Goal: Information Seeking & Learning: Find specific fact

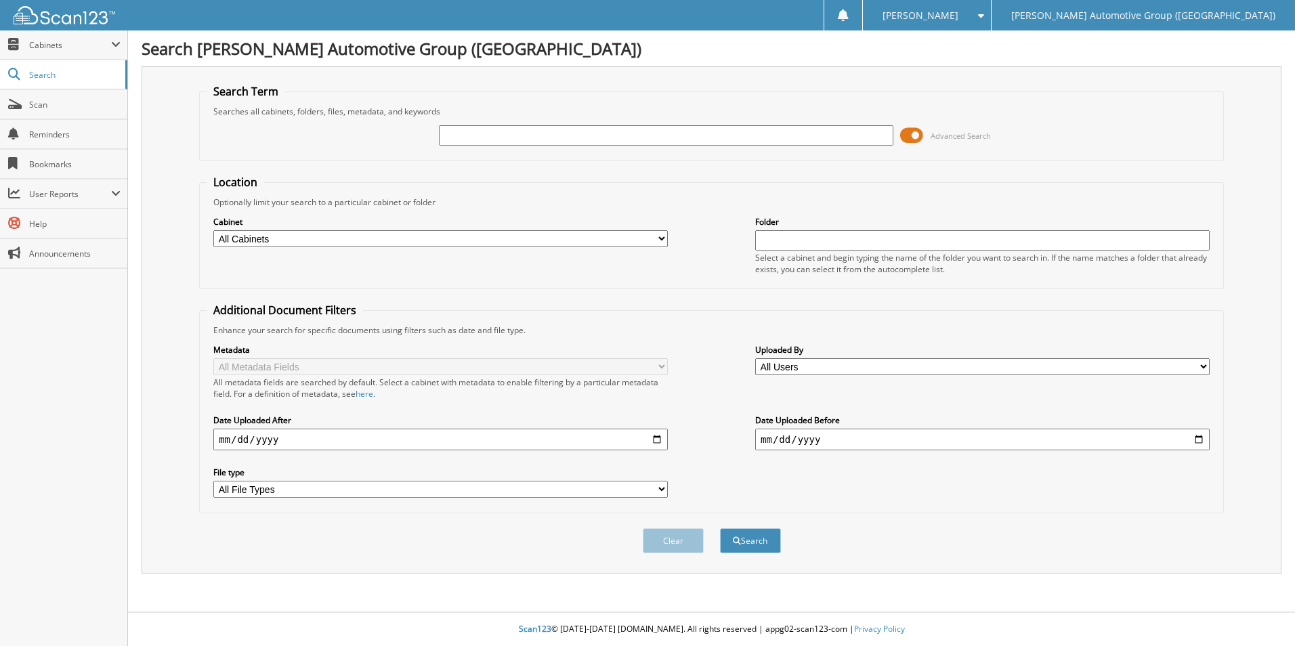
click at [589, 146] on div at bounding box center [666, 135] width 454 height 23
click at [559, 131] on input "text" at bounding box center [666, 135] width 454 height 20
click at [868, 100] on fieldset "Search Term Searches all cabinets, folders, files, metadata, and keywords Advan…" at bounding box center [711, 122] width 1025 height 77
click at [499, 223] on label "Cabinet" at bounding box center [440, 222] width 454 height 12
click at [458, 235] on select "All Cabinets ACCOUNTS PAYABLE ACCOUNTS RECEIVABLE CANCELLATIONS CO LCC LCD CAR …" at bounding box center [440, 238] width 454 height 17
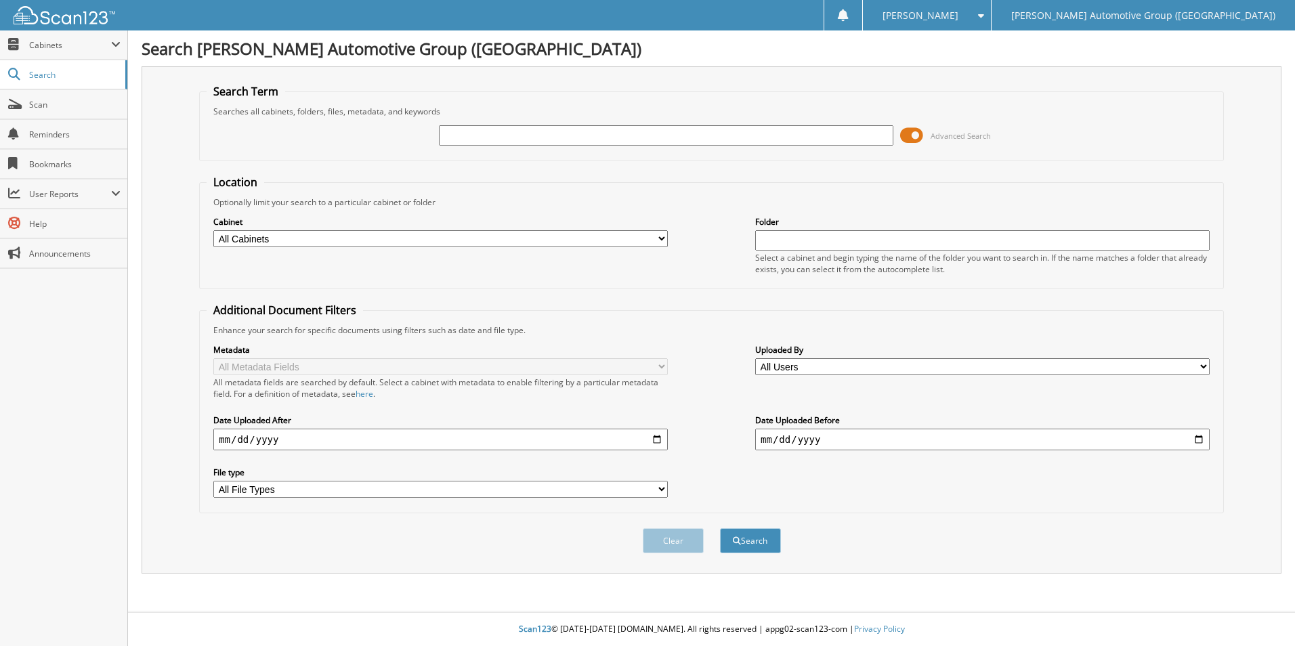
select select "44183"
click at [213, 230] on select "All Cabinets ACCOUNTS PAYABLE ACCOUNTS RECEIVABLE CANCELLATIONS CO LCC LCD CAR …" at bounding box center [440, 238] width 454 height 17
click at [533, 117] on div "Advanced Search" at bounding box center [712, 135] width 1010 height 37
click at [540, 131] on input "text" at bounding box center [666, 135] width 454 height 20
type input "461336"
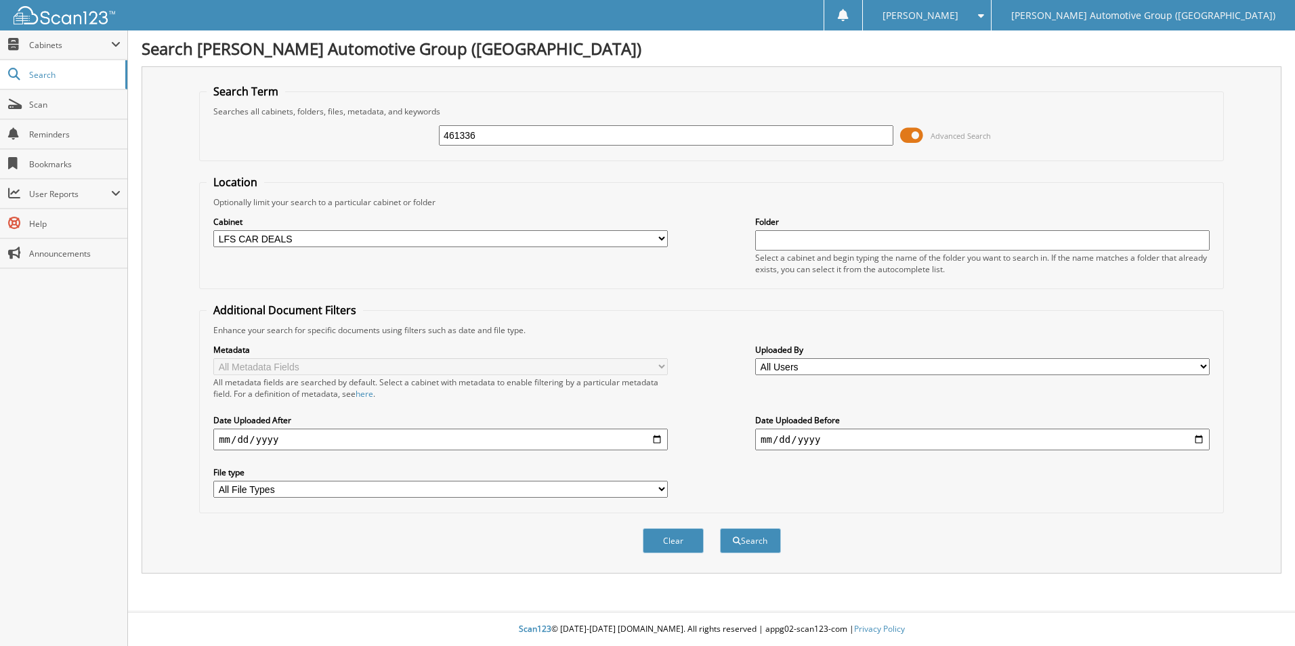
click at [720, 528] on button "Search" at bounding box center [750, 540] width 61 height 25
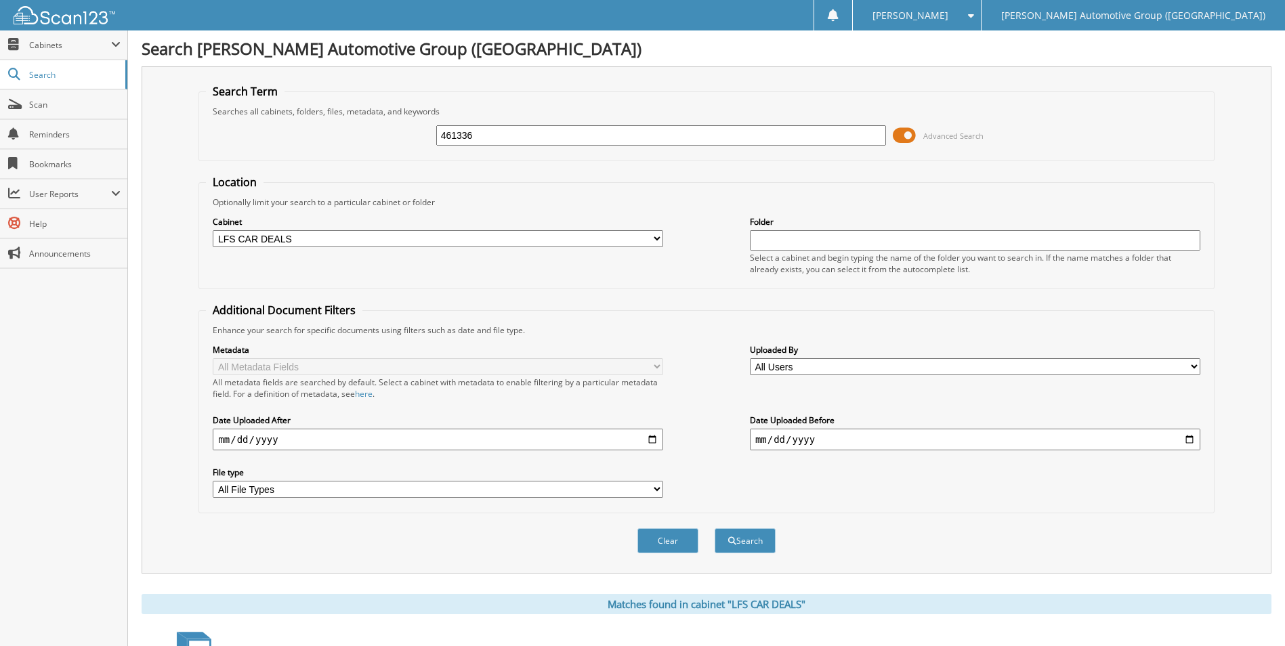
click at [483, 147] on div "461336 Advanced Search" at bounding box center [706, 135] width 1000 height 37
click at [483, 146] on div "461336" at bounding box center [661, 135] width 450 height 23
click at [483, 135] on input "461336" at bounding box center [661, 135] width 450 height 20
type input "4"
type input "461183"
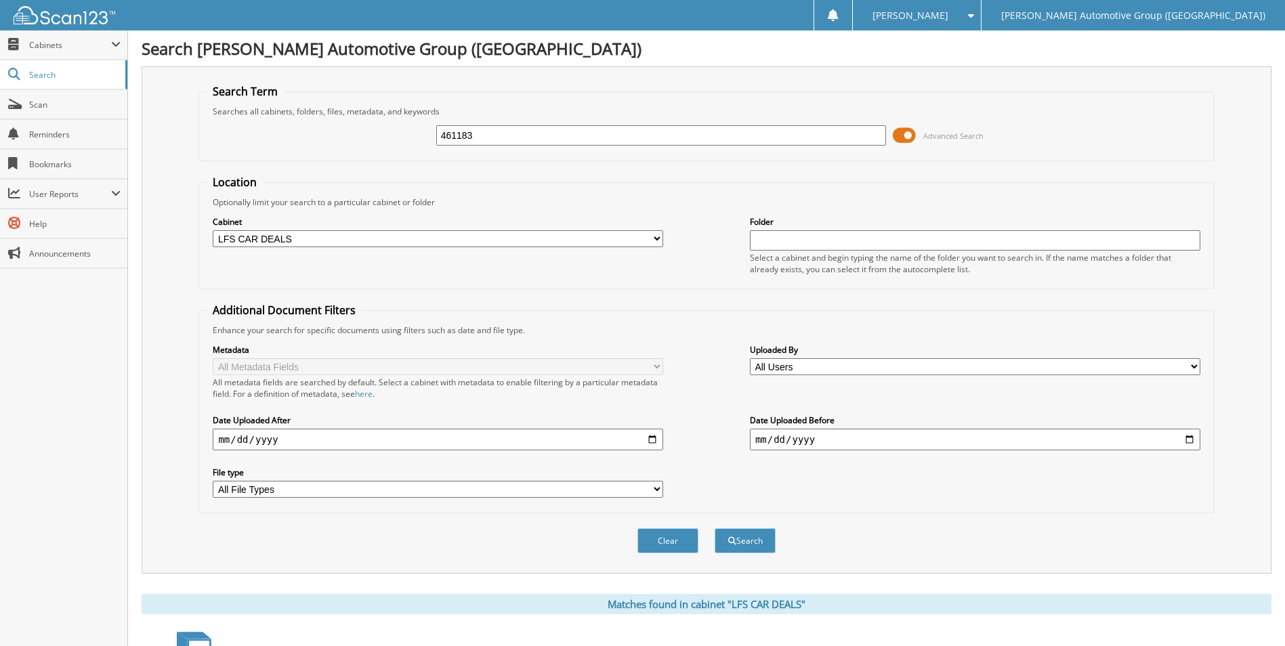
click at [715, 528] on button "Search" at bounding box center [745, 540] width 61 height 25
drag, startPoint x: 563, startPoint y: 137, endPoint x: 58, endPoint y: 112, distance: 505.8
click at [58, 112] on body "McKenzie M. Settings Logout Lewis Automotive Group (AR) Close Cabinets My Compa…" at bounding box center [642, 462] width 1285 height 925
type input "461157"
click at [715, 528] on button "Search" at bounding box center [745, 540] width 61 height 25
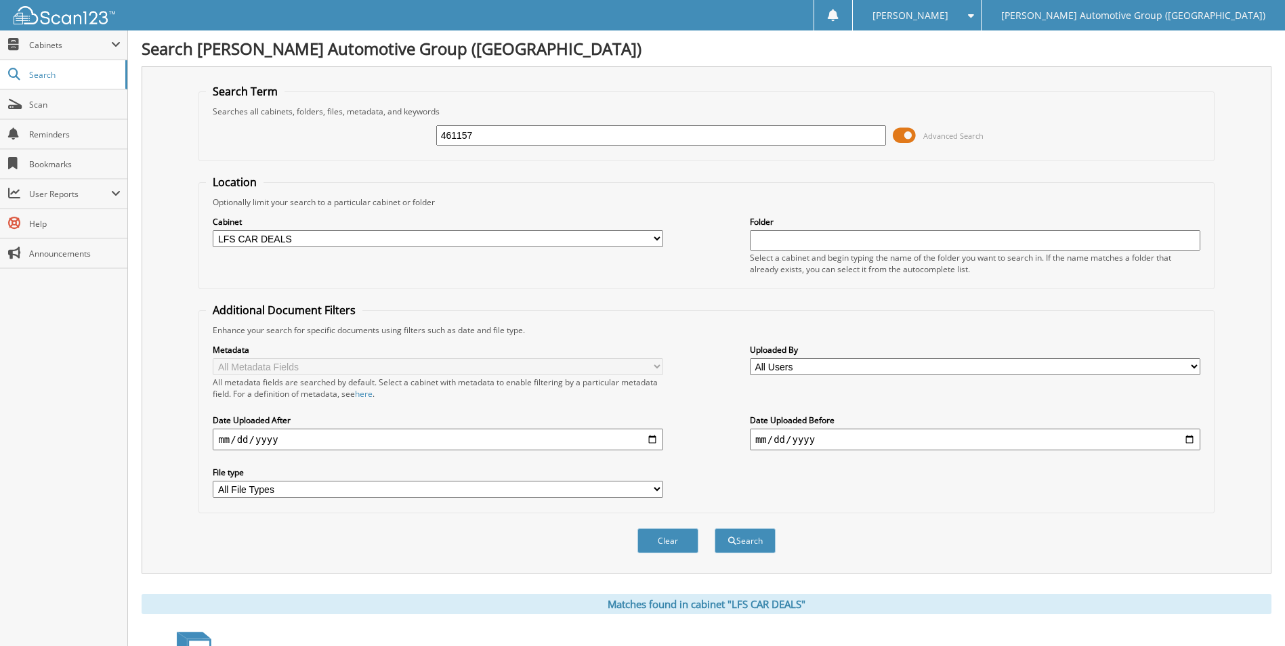
drag, startPoint x: 633, startPoint y: 133, endPoint x: 242, endPoint y: 36, distance: 402.6
click at [264, 52] on div "Search [PERSON_NAME] Automotive Group ([GEOGRAPHIC_DATA]) Search Term Searches …" at bounding box center [706, 517] width 1157 height 1035
type input "461349"
click at [715, 528] on button "Search" at bounding box center [745, 540] width 61 height 25
click at [540, 125] on input "461349" at bounding box center [661, 135] width 450 height 20
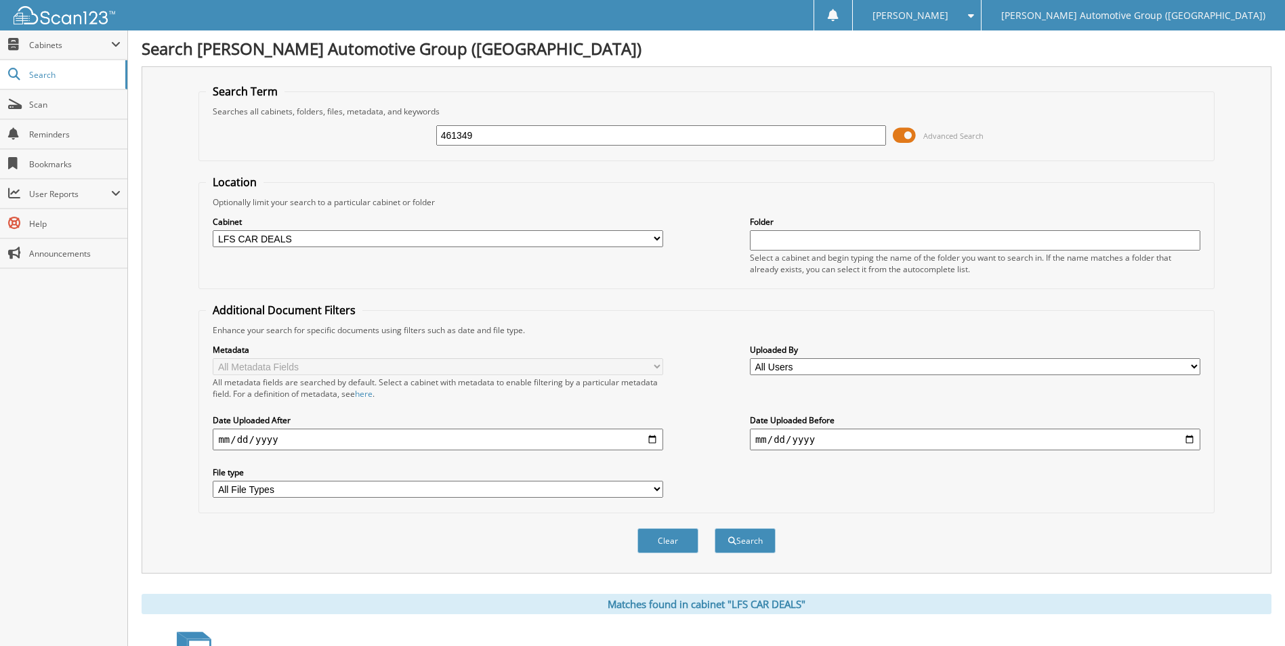
drag, startPoint x: 538, startPoint y: 125, endPoint x: 511, endPoint y: 141, distance: 32.2
click at [532, 126] on div "461349" at bounding box center [661, 135] width 450 height 23
drag, startPoint x: 506, startPoint y: 141, endPoint x: 216, endPoint y: 179, distance: 292.4
click at [242, 171] on form "Search Term Searches all cabinets, folders, files, metadata, and keywords 46134…" at bounding box center [705, 326] width 1015 height 484
type input "459998"
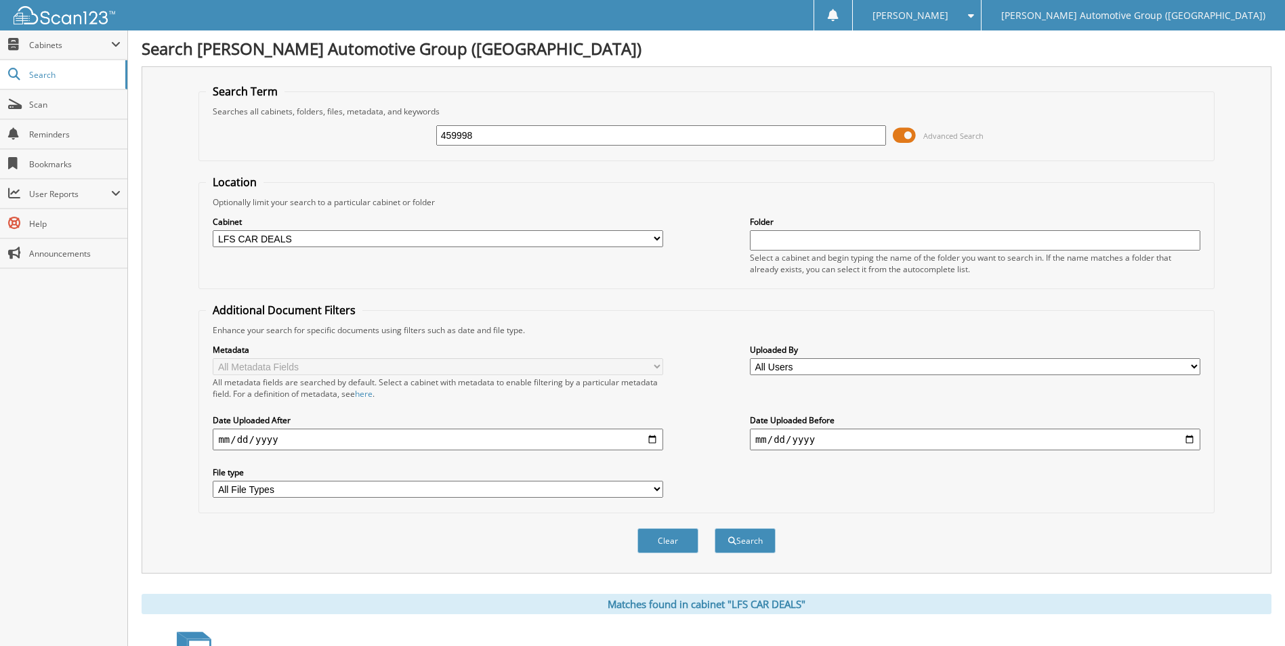
click at [715, 528] on button "Search" at bounding box center [745, 540] width 61 height 25
drag, startPoint x: 322, startPoint y: 118, endPoint x: 5, endPoint y: 53, distance: 324.2
click at [102, 47] on body "McKenzie M. Settings Logout Lewis Automotive Group (AR) Close Cabinets My Compa…" at bounding box center [642, 643] width 1285 height 1287
type input "461216"
click at [715, 528] on button "Search" at bounding box center [745, 540] width 61 height 25
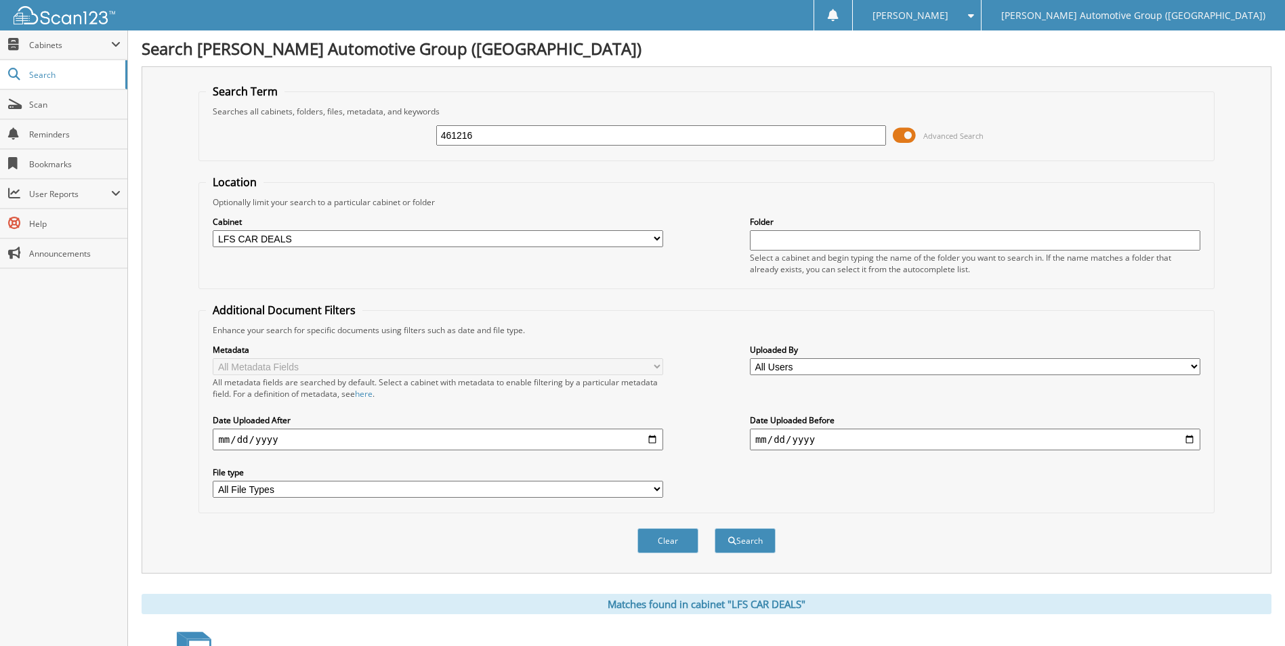
drag, startPoint x: 514, startPoint y: 133, endPoint x: 265, endPoint y: 198, distance: 257.6
click at [314, 167] on form "Search Term Searches all cabinets, folders, files, metadata, and keywords 46121…" at bounding box center [705, 326] width 1015 height 484
type input "461295"
click at [715, 528] on button "Search" at bounding box center [745, 540] width 61 height 25
drag, startPoint x: 616, startPoint y: 139, endPoint x: 72, endPoint y: 77, distance: 547.4
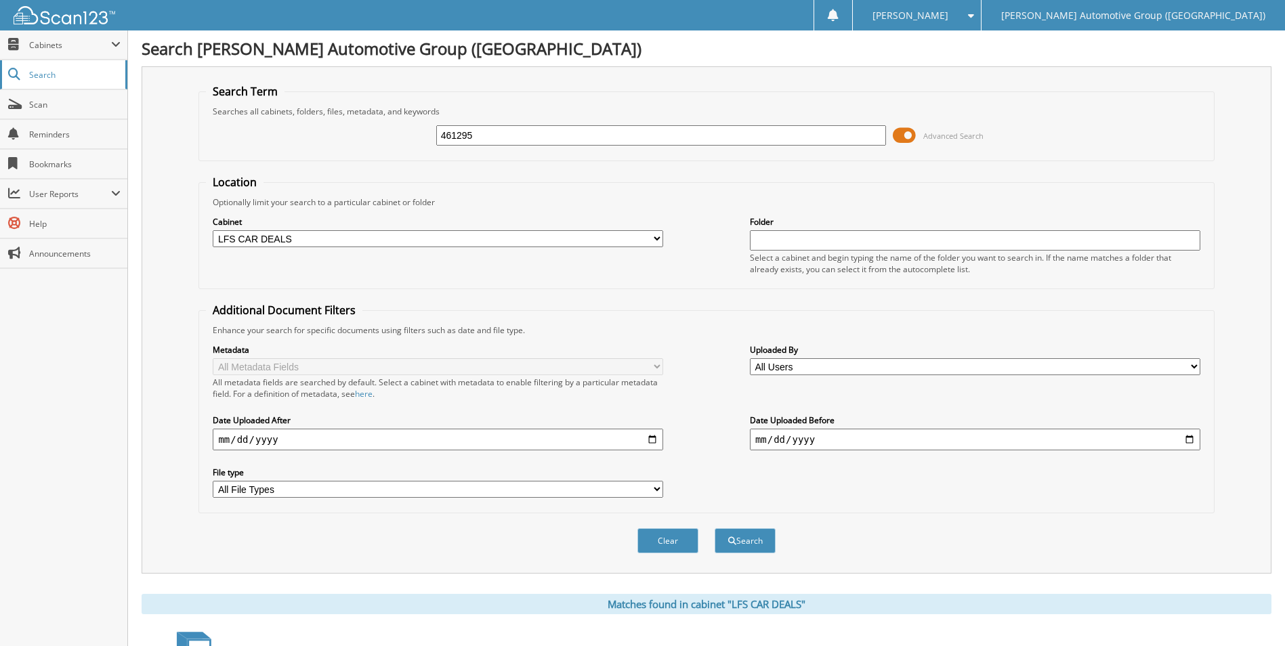
click at [349, 93] on fieldset "Search Term Searches all cabinets, folders, files, metadata, and keywords 46129…" at bounding box center [705, 122] width 1015 height 77
type input "461440"
click at [715, 528] on button "Search" at bounding box center [745, 540] width 61 height 25
drag, startPoint x: 568, startPoint y: 130, endPoint x: 362, endPoint y: 43, distance: 224.3
click at [374, 30] on div "Search [PERSON_NAME] Automotive Group ([GEOGRAPHIC_DATA]) Search Term Searches …" at bounding box center [706, 595] width 1157 height 1191
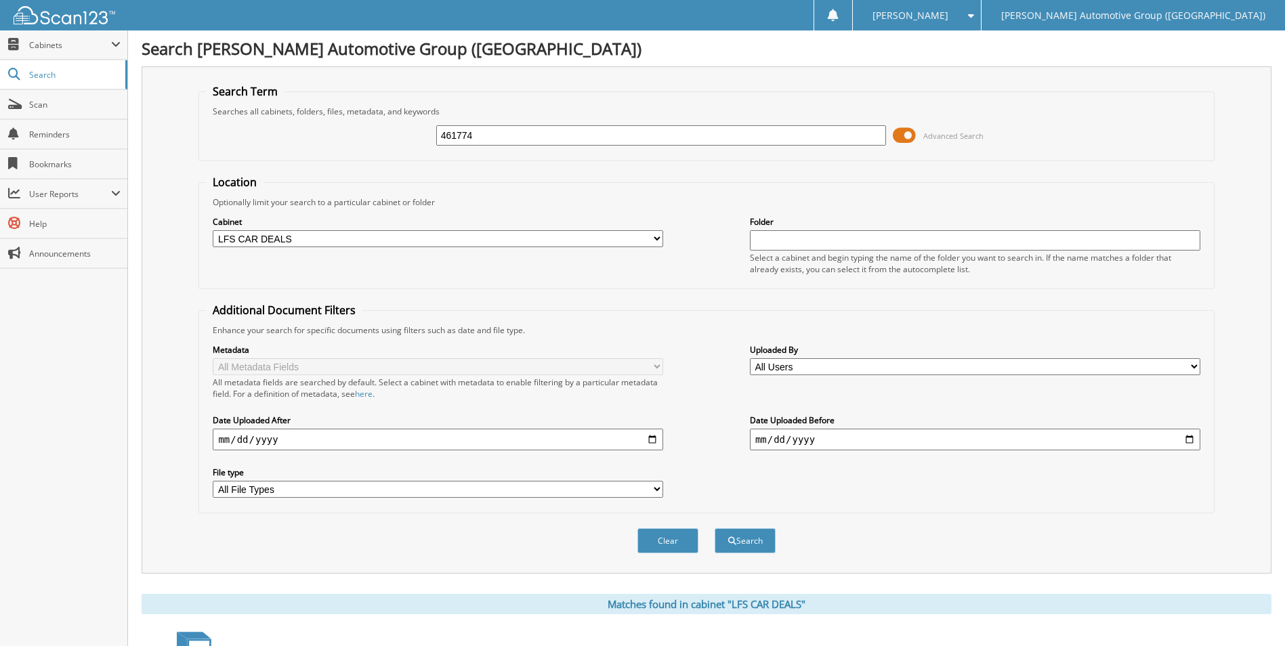
type input "461774"
click at [715, 528] on button "Search" at bounding box center [745, 540] width 61 height 25
drag, startPoint x: 592, startPoint y: 131, endPoint x: 0, endPoint y: 117, distance: 592.1
type input "461217"
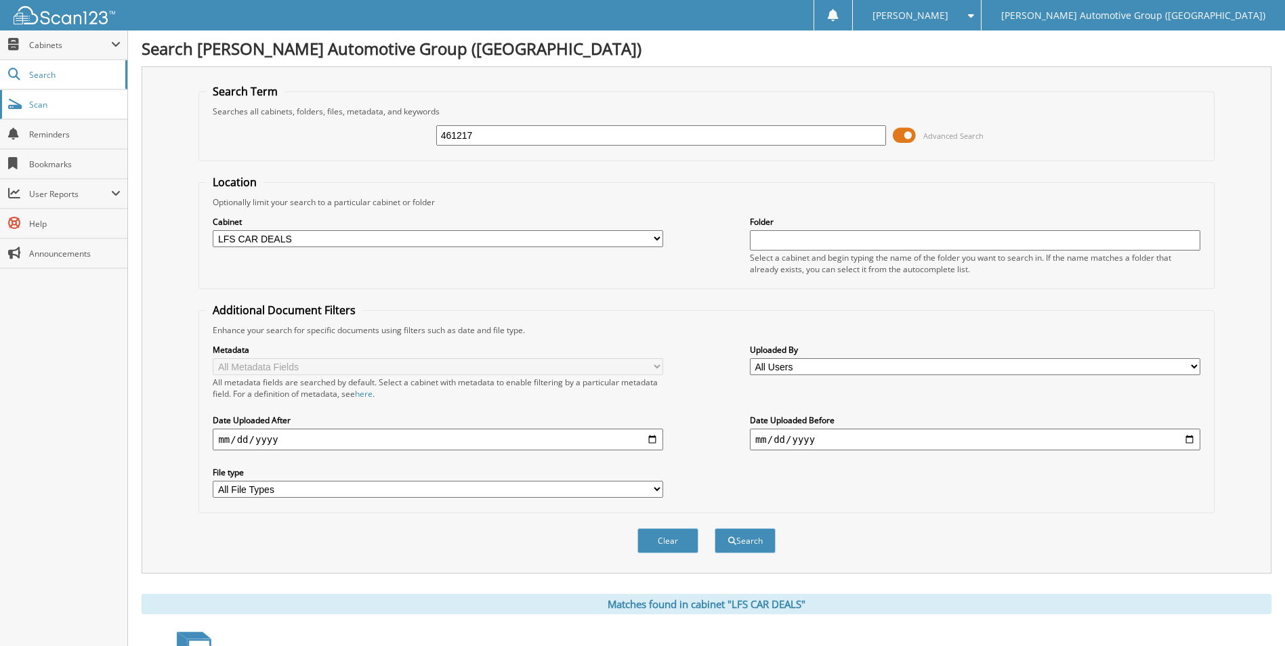
click at [715, 528] on button "Search" at bounding box center [745, 540] width 61 height 25
drag, startPoint x: 484, startPoint y: 133, endPoint x: 173, endPoint y: 147, distance: 310.5
click at [220, 145] on div "461217 Advanced Search" at bounding box center [706, 135] width 1000 height 37
type input "461195"
click at [715, 528] on button "Search" at bounding box center [745, 540] width 61 height 25
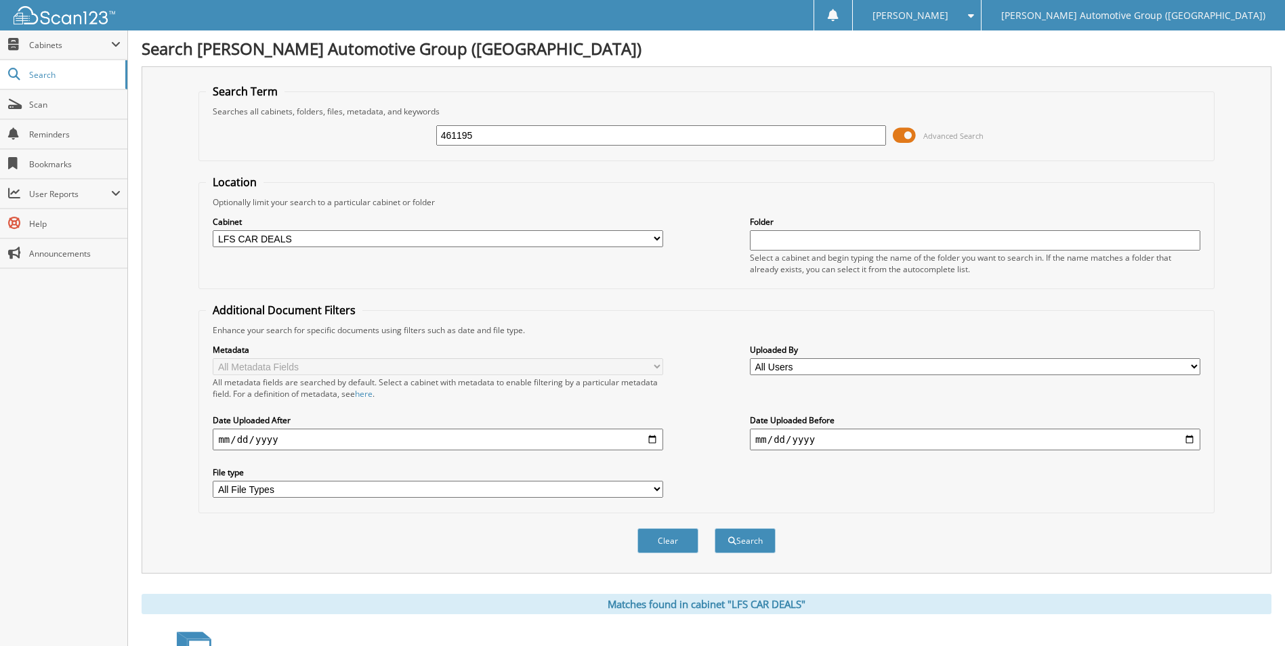
drag, startPoint x: 699, startPoint y: 139, endPoint x: 257, endPoint y: 90, distance: 444.3
click at [320, 115] on fieldset "Search Term Searches all cabinets, folders, files, metadata, and keywords 46119…" at bounding box center [705, 122] width 1015 height 77
type input "461193"
click at [715, 528] on button "Search" at bounding box center [745, 540] width 61 height 25
drag, startPoint x: 647, startPoint y: 140, endPoint x: 161, endPoint y: 20, distance: 501.7
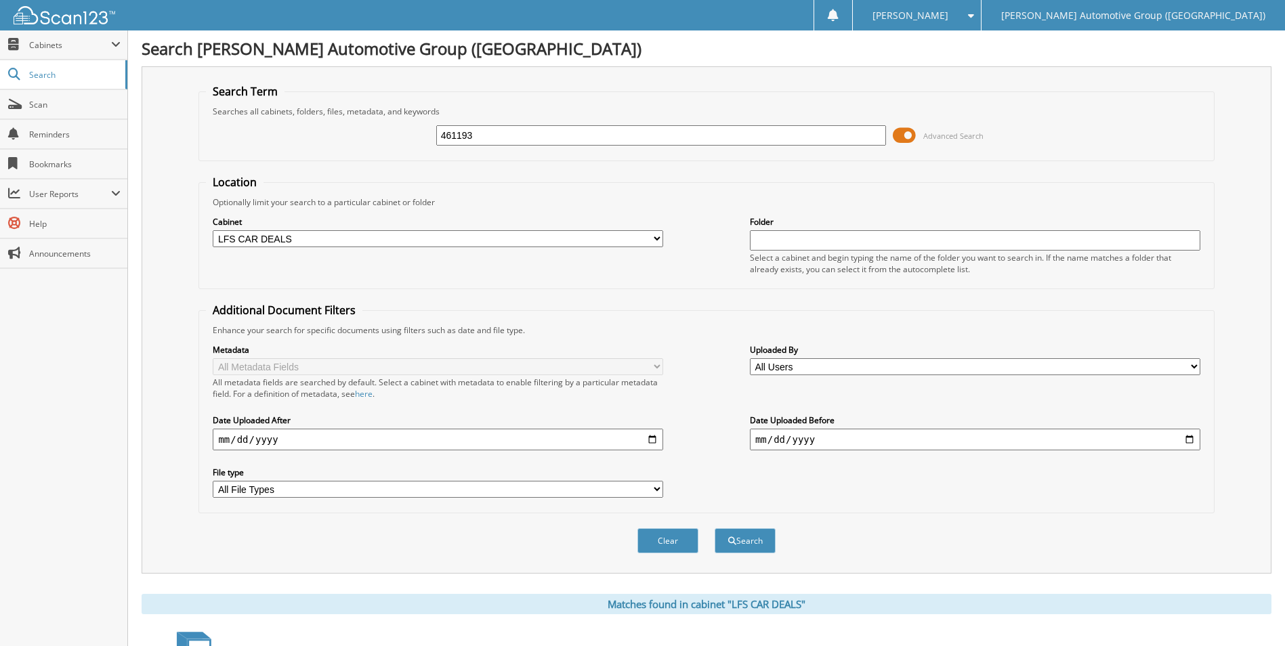
click at [155, 14] on body "[PERSON_NAME] Settings Logout [PERSON_NAME] Automotive Group (AR) Close Cabinet…" at bounding box center [642, 494] width 1285 height 989
type input "461362"
click at [715, 528] on button "Search" at bounding box center [745, 540] width 61 height 25
drag, startPoint x: 472, startPoint y: 133, endPoint x: 215, endPoint y: 90, distance: 260.9
click at [263, 104] on fieldset "Search Term Searches all cabinets, folders, files, metadata, and keywords 46136…" at bounding box center [705, 122] width 1015 height 77
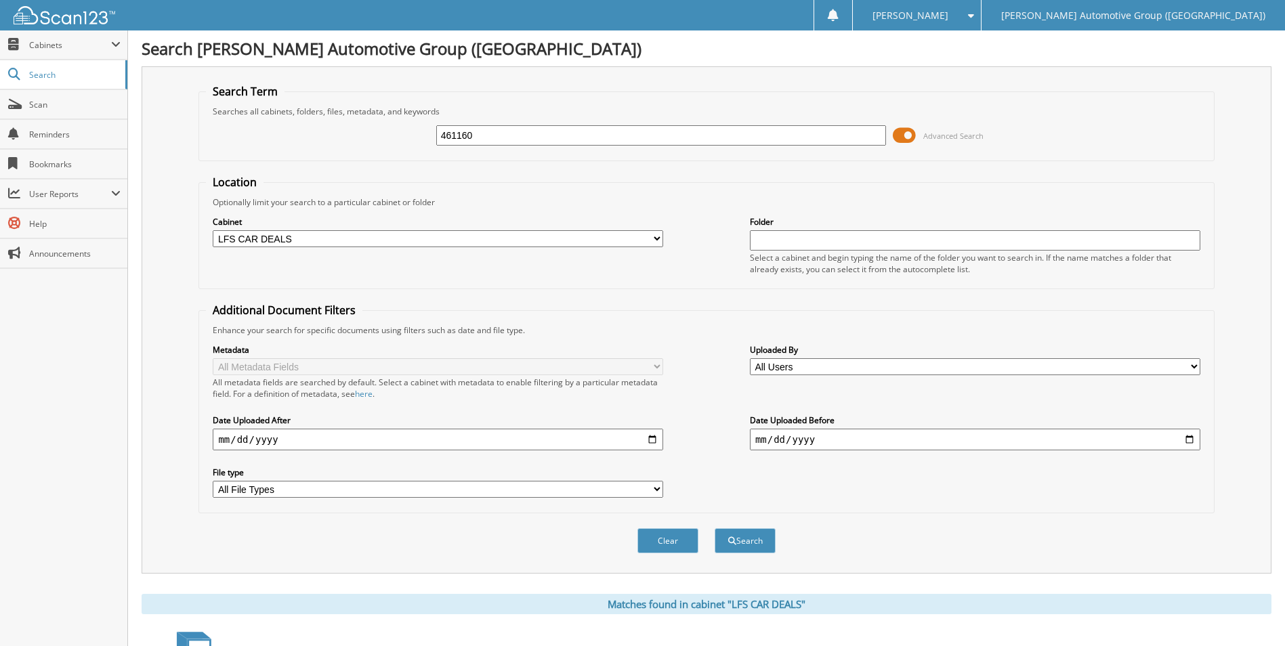
type input "461160"
click at [715, 528] on button "Search" at bounding box center [745, 540] width 61 height 25
click at [188, 85] on div "Search Term Searches all cabinets, folders, files, metadata, and keywords 46116…" at bounding box center [707, 319] width 1130 height 507
type input "461272"
click at [715, 528] on button "Search" at bounding box center [745, 540] width 61 height 25
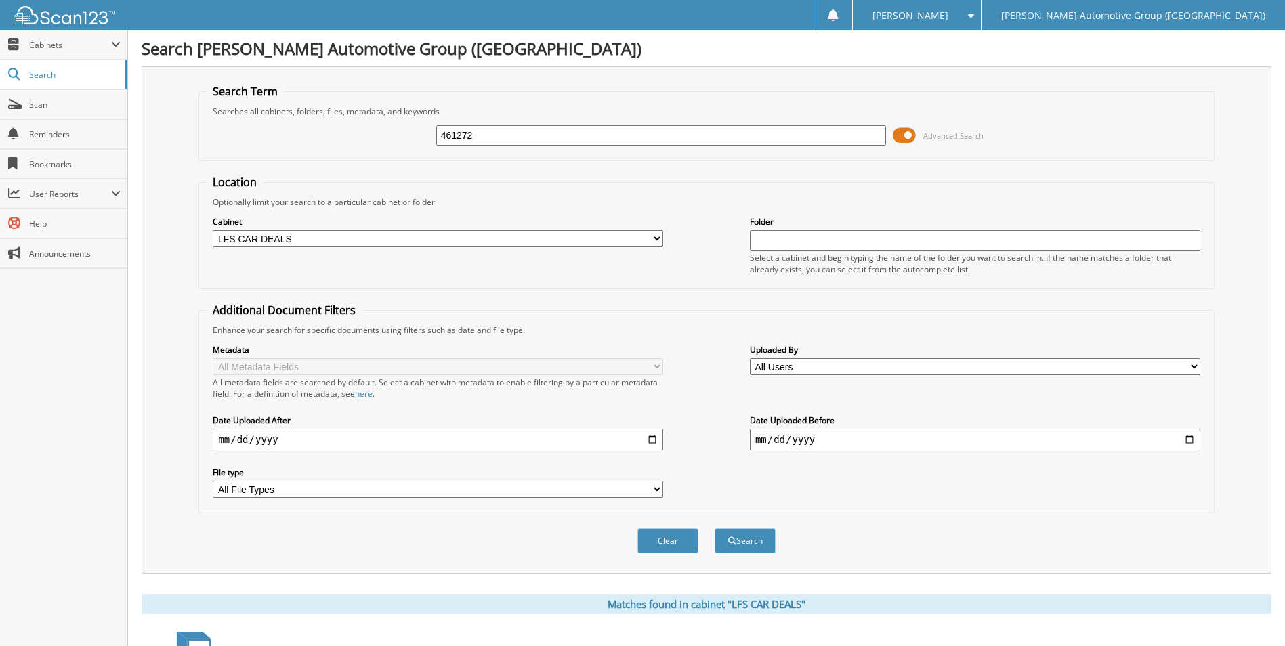
drag, startPoint x: 694, startPoint y: 135, endPoint x: 454, endPoint y: 138, distance: 239.8
click at [520, 127] on input "461272" at bounding box center [661, 135] width 450 height 20
type input "4"
type input "461168"
click at [715, 528] on button "Search" at bounding box center [745, 540] width 61 height 25
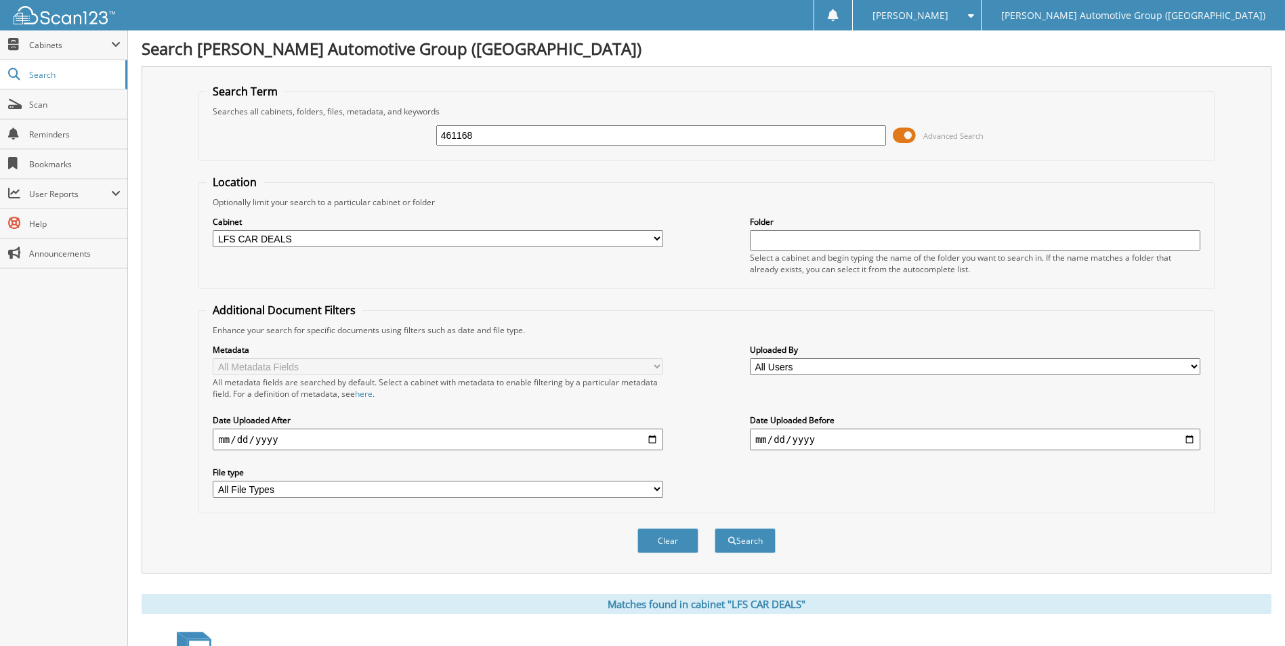
drag, startPoint x: 509, startPoint y: 131, endPoint x: 292, endPoint y: 102, distance: 219.4
click at [310, 103] on fieldset "Search Term Searches all cabinets, folders, files, metadata, and keywords 46116…" at bounding box center [705, 122] width 1015 height 77
type input "461393"
click at [715, 528] on button "Search" at bounding box center [745, 540] width 61 height 25
drag, startPoint x: 501, startPoint y: 140, endPoint x: 4, endPoint y: 55, distance: 503.7
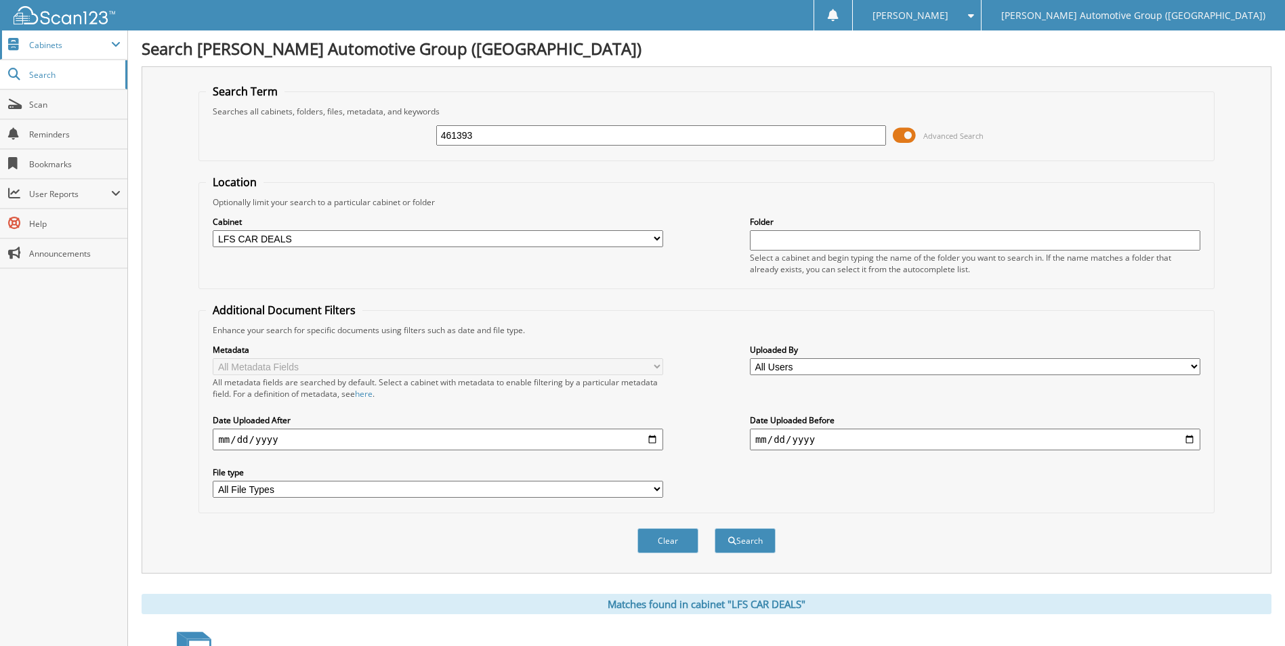
click at [196, 112] on div "Search Term Searches all cabinets, folders, files, metadata, and keywords 46139…" at bounding box center [707, 319] width 1130 height 507
type input "461390"
click at [715, 528] on button "Search" at bounding box center [745, 540] width 61 height 25
drag, startPoint x: 671, startPoint y: 137, endPoint x: 267, endPoint y: 77, distance: 408.7
click at [263, 78] on div "Search Term Searches all cabinets, folders, files, metadata, and keywords 46139…" at bounding box center [707, 319] width 1130 height 507
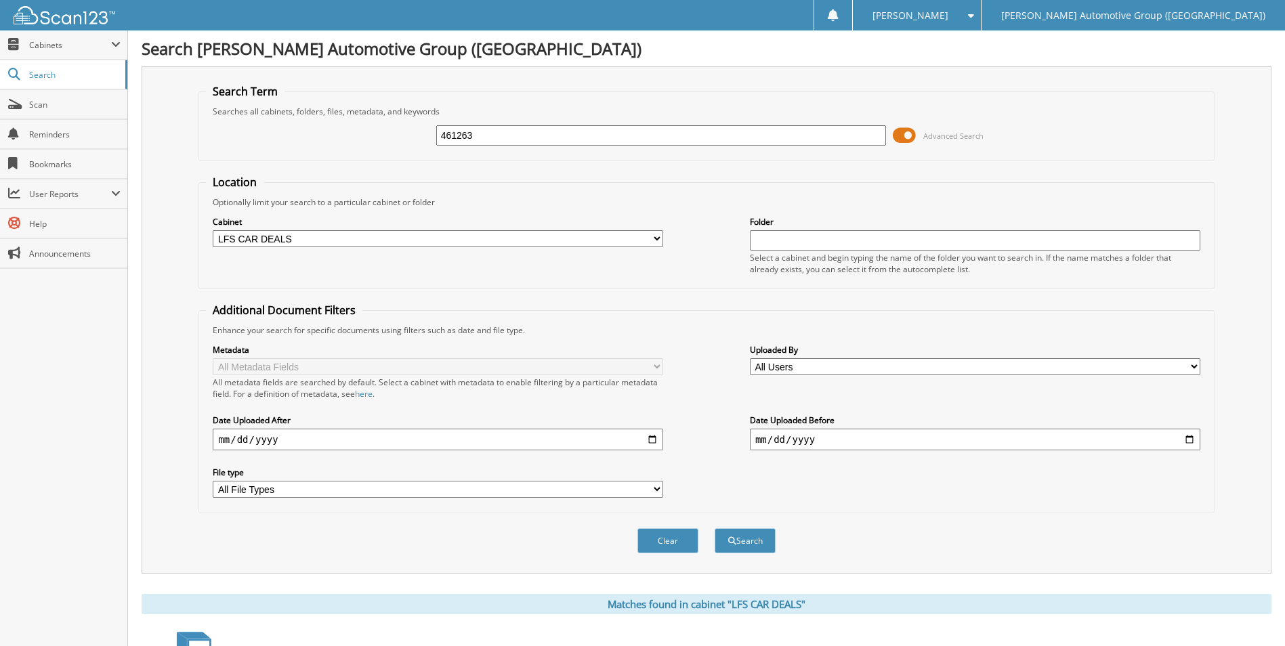
type input "461263"
click at [715, 528] on button "Search" at bounding box center [745, 540] width 61 height 25
drag, startPoint x: 545, startPoint y: 137, endPoint x: -12, endPoint y: 165, distance: 558.1
click at [0, 165] on html "[PERSON_NAME] Settings Logout [PERSON_NAME] Automotive Group (AR) Close Cabinet…" at bounding box center [642, 462] width 1285 height 925
type input "461462"
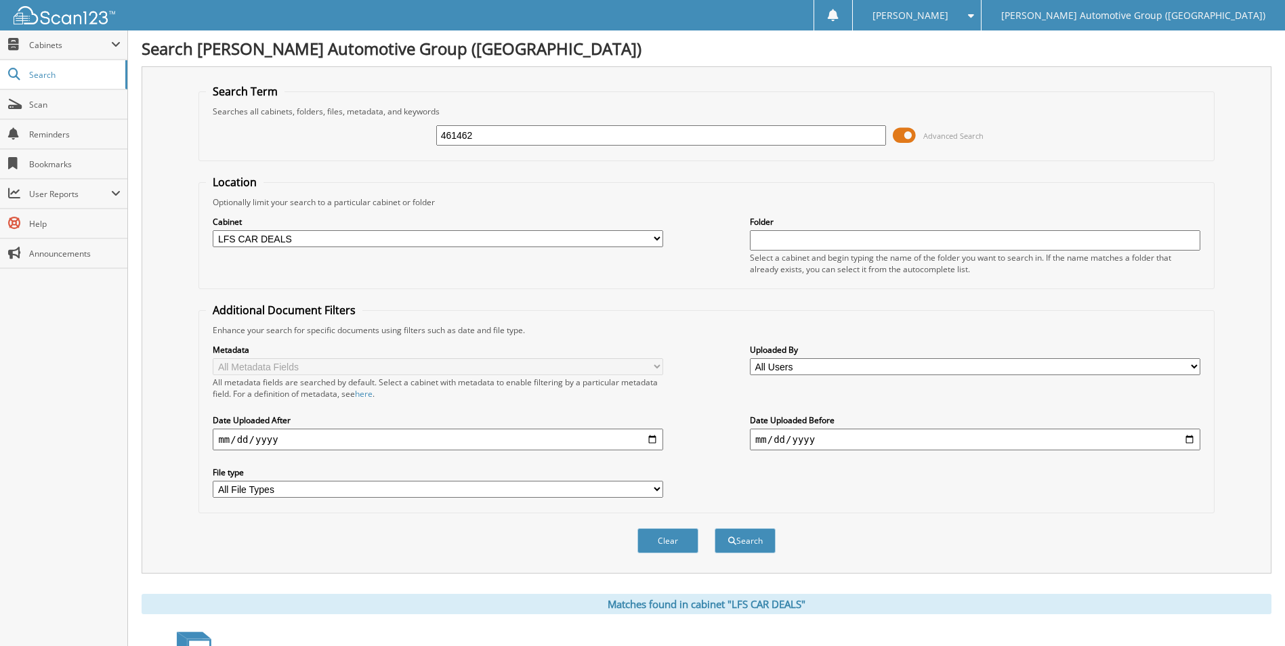
click at [715, 528] on button "Search" at bounding box center [745, 540] width 61 height 25
drag, startPoint x: 386, startPoint y: 133, endPoint x: 251, endPoint y: 135, distance: 134.8
click at [286, 136] on div "461462 Advanced Search" at bounding box center [706, 135] width 1000 height 37
type input "461450"
click at [715, 528] on button "Search" at bounding box center [745, 540] width 61 height 25
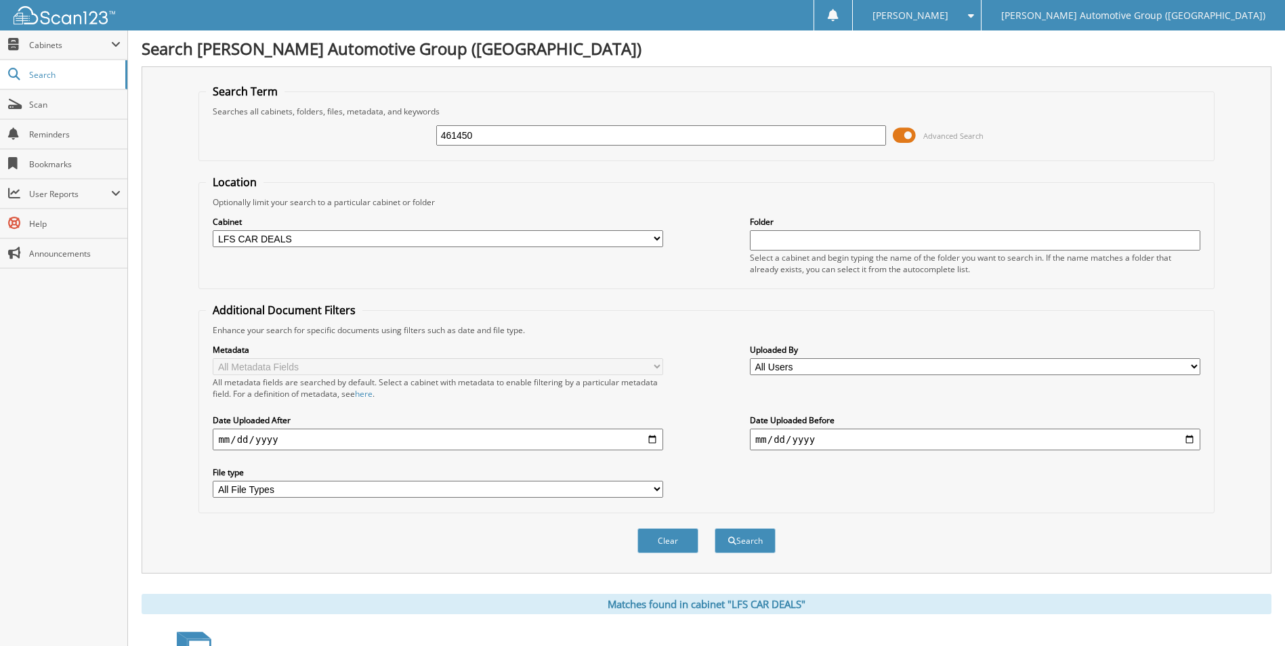
drag, startPoint x: 680, startPoint y: 140, endPoint x: 257, endPoint y: 65, distance: 429.1
click at [402, 116] on fieldset "Search Term Searches all cabinets, folders, files, metadata, and keywords 46145…" at bounding box center [705, 122] width 1015 height 77
type input "461259"
click at [715, 528] on button "Search" at bounding box center [745, 540] width 61 height 25
drag, startPoint x: 514, startPoint y: 142, endPoint x: 260, endPoint y: 131, distance: 254.2
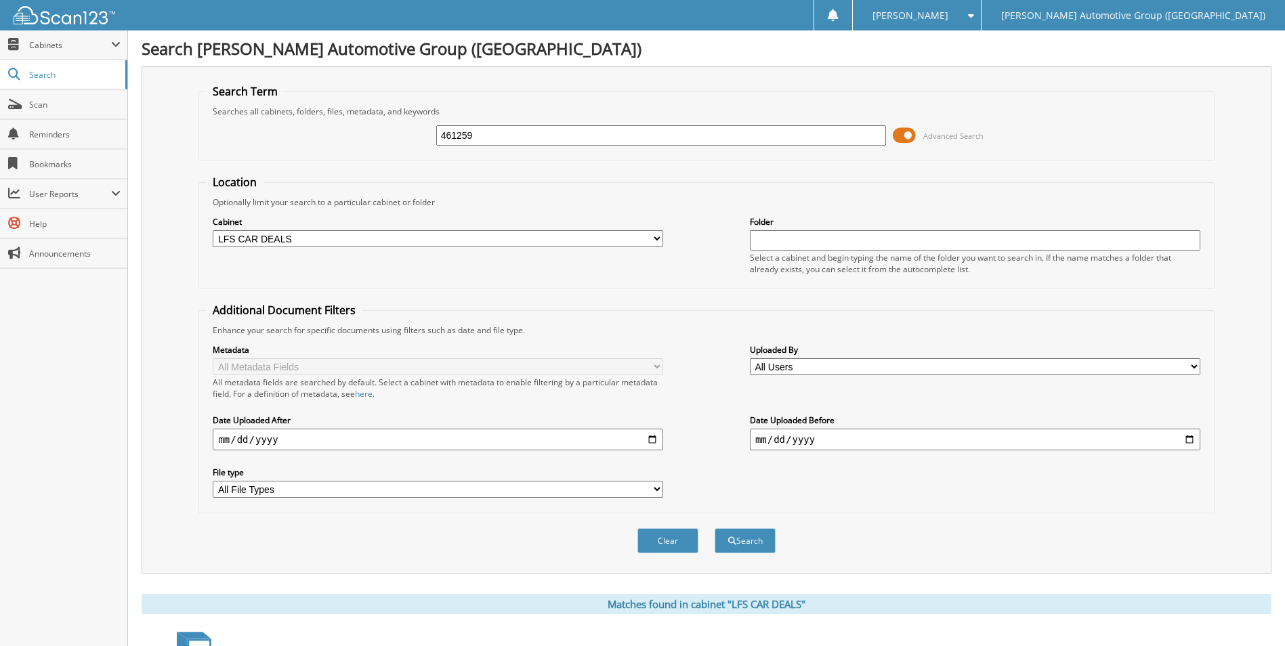
click at [263, 132] on div "461259 Advanced Search" at bounding box center [706, 135] width 1000 height 37
type input "461260"
click at [715, 528] on button "Search" at bounding box center [745, 540] width 61 height 25
drag, startPoint x: 660, startPoint y: 142, endPoint x: 116, endPoint y: 184, distance: 546.2
click at [116, 176] on body "McKenzie M. Settings Logout Lewis Automotive Group (AR) Close Cabinets My Compa…" at bounding box center [642, 462] width 1285 height 925
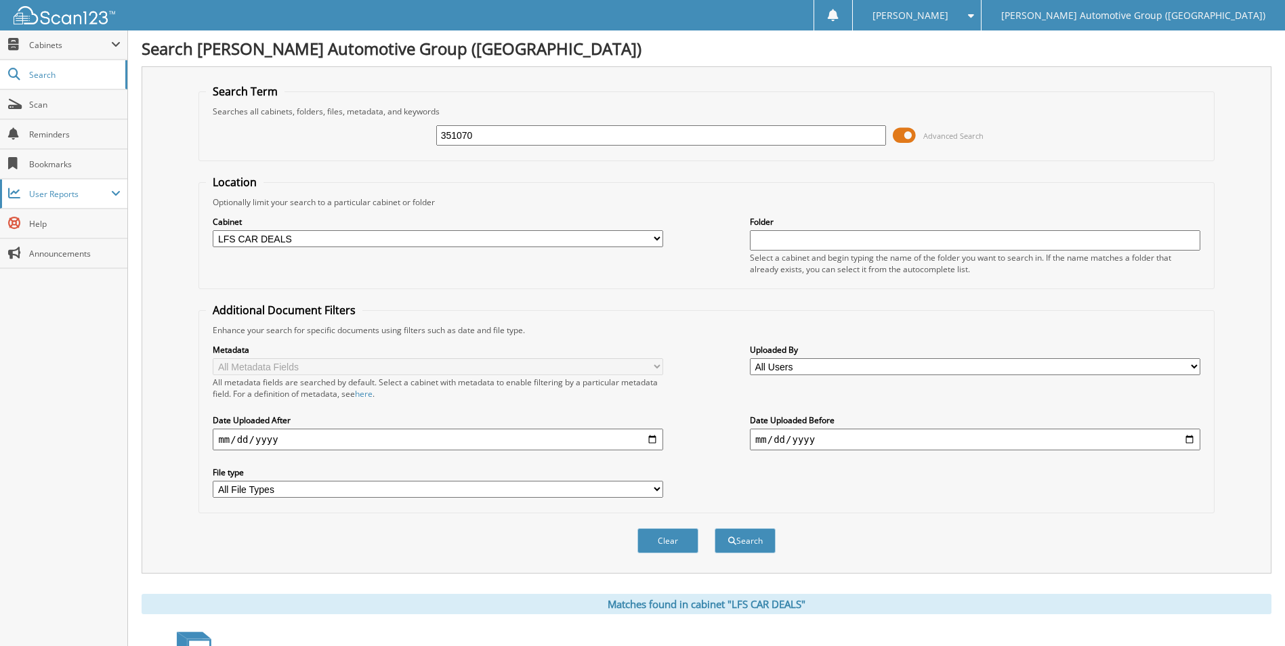
type input "351070"
click at [715, 528] on button "Search" at bounding box center [745, 540] width 61 height 25
drag, startPoint x: 666, startPoint y: 129, endPoint x: 308, endPoint y: 123, distance: 357.7
click at [307, 129] on div "351070 Advanced Search" at bounding box center [706, 135] width 1000 height 37
type input "461219"
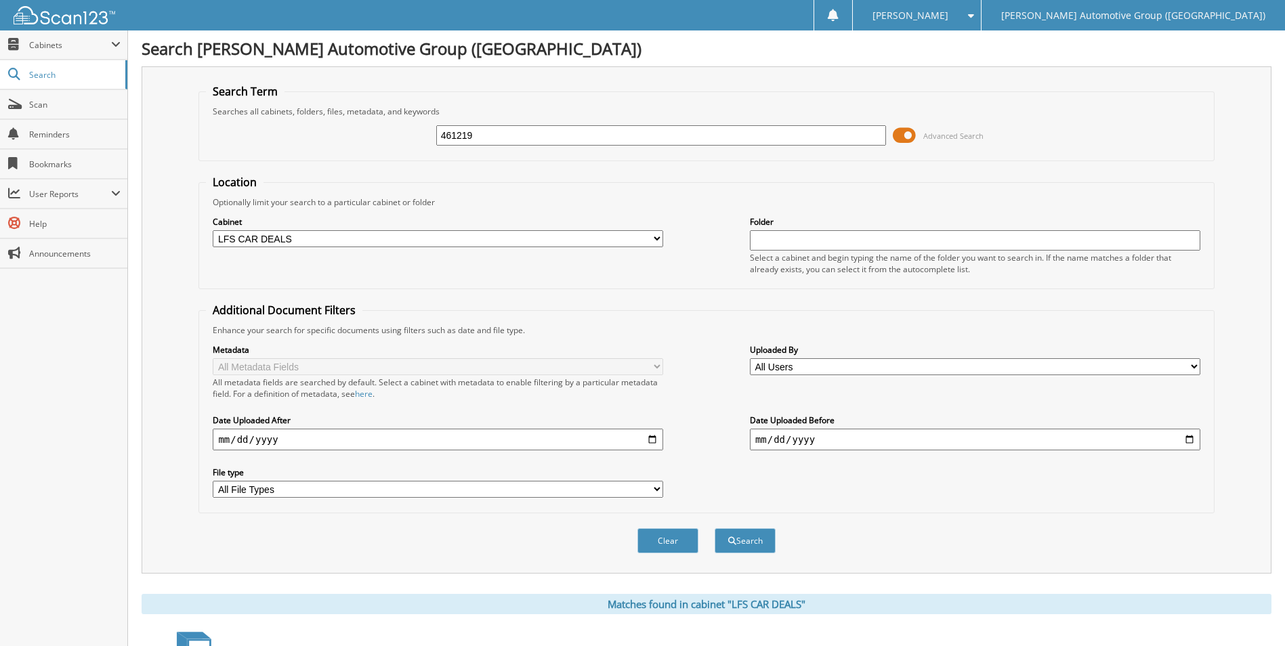
click at [715, 528] on button "Search" at bounding box center [745, 540] width 61 height 25
drag, startPoint x: 557, startPoint y: 145, endPoint x: 95, endPoint y: 75, distance: 467.2
click at [101, 75] on body "[PERSON_NAME] Settings Logout [PERSON_NAME] Automotive Group (AR) Close Cabinet…" at bounding box center [642, 517] width 1285 height 1035
type input "461355"
click at [715, 528] on button "Search" at bounding box center [745, 540] width 61 height 25
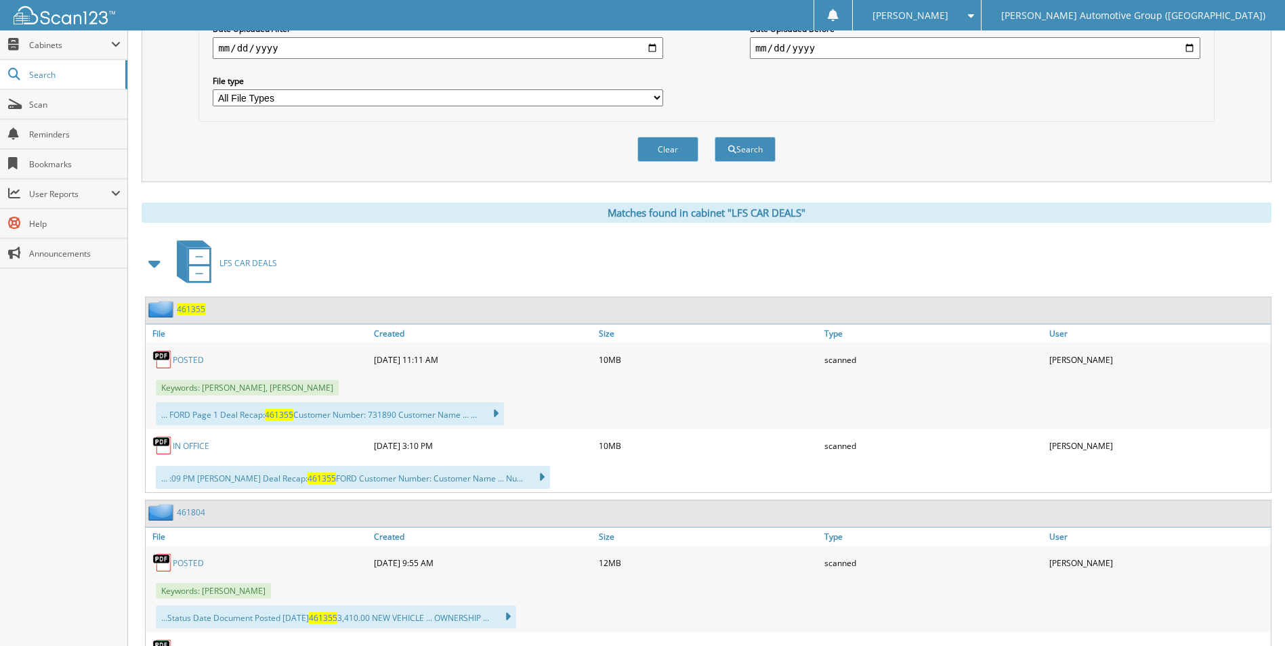
scroll to position [1, 0]
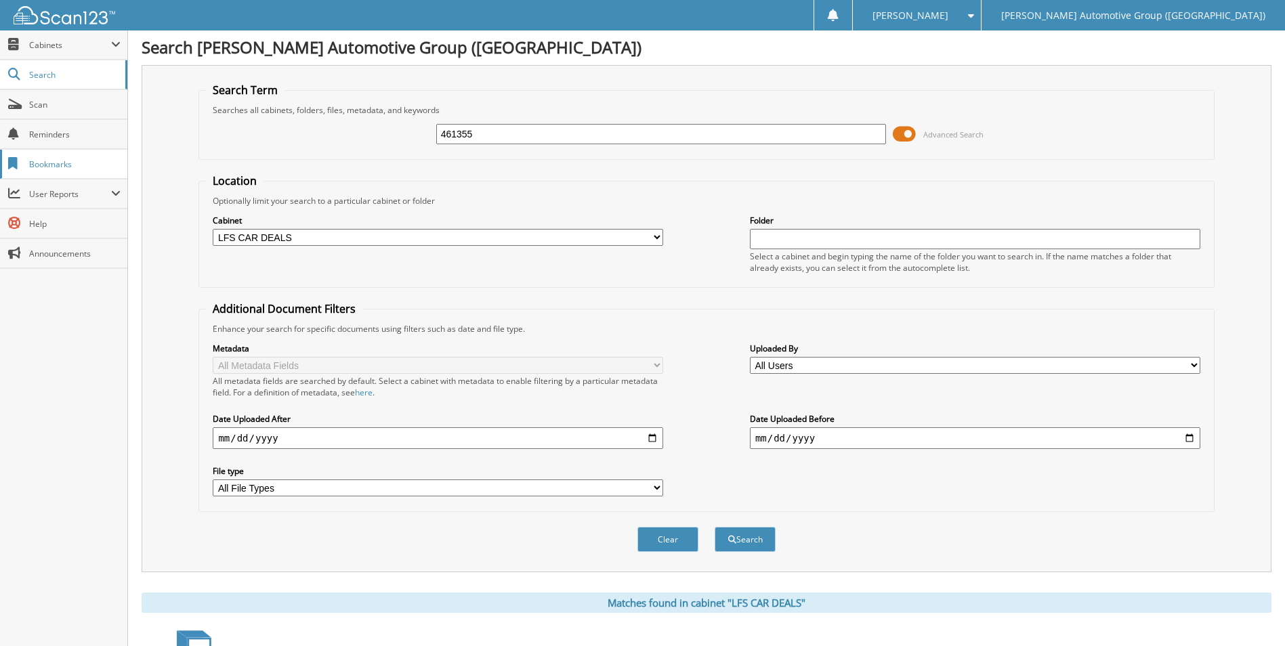
drag, startPoint x: 577, startPoint y: 133, endPoint x: 67, endPoint y: 154, distance: 510.4
click at [131, 140] on div "Search Lewis Automotive Group (AR) Search Term Searches all cabinets, folders, …" at bounding box center [706, 559] width 1157 height 1121
type input "461261"
click at [715, 527] on button "Search" at bounding box center [745, 539] width 61 height 25
drag, startPoint x: 603, startPoint y: 135, endPoint x: 342, endPoint y: 142, distance: 261.5
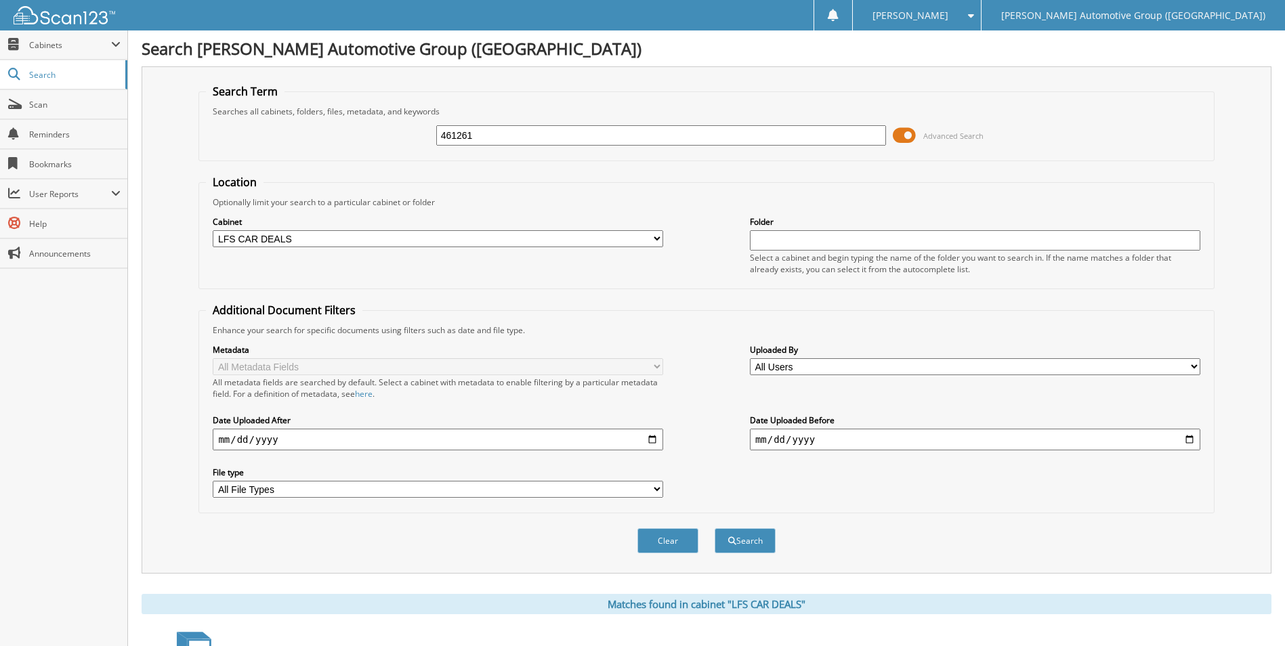
click at [341, 140] on div "461261 Advanced Search" at bounding box center [706, 135] width 1000 height 37
type input "461410"
click at [715, 528] on button "Search" at bounding box center [745, 540] width 61 height 25
drag, startPoint x: 766, startPoint y: 140, endPoint x: 402, endPoint y: 95, distance: 366.4
click at [451, 98] on fieldset "Search Term Searches all cabinets, folders, files, metadata, and keywords 46141…" at bounding box center [705, 122] width 1015 height 77
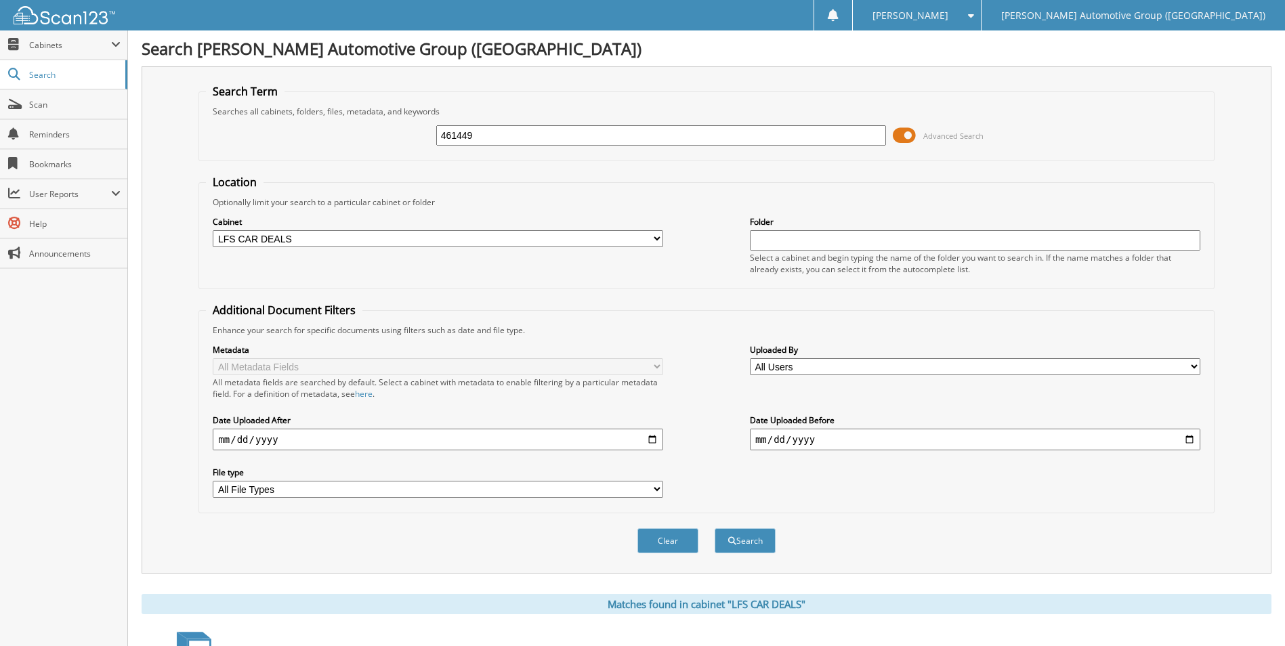
type input "461449"
click at [715, 528] on button "Search" at bounding box center [745, 540] width 61 height 25
drag, startPoint x: 761, startPoint y: 125, endPoint x: 448, endPoint y: 135, distance: 313.7
click at [463, 140] on input "461449" at bounding box center [661, 135] width 450 height 20
type input "4"
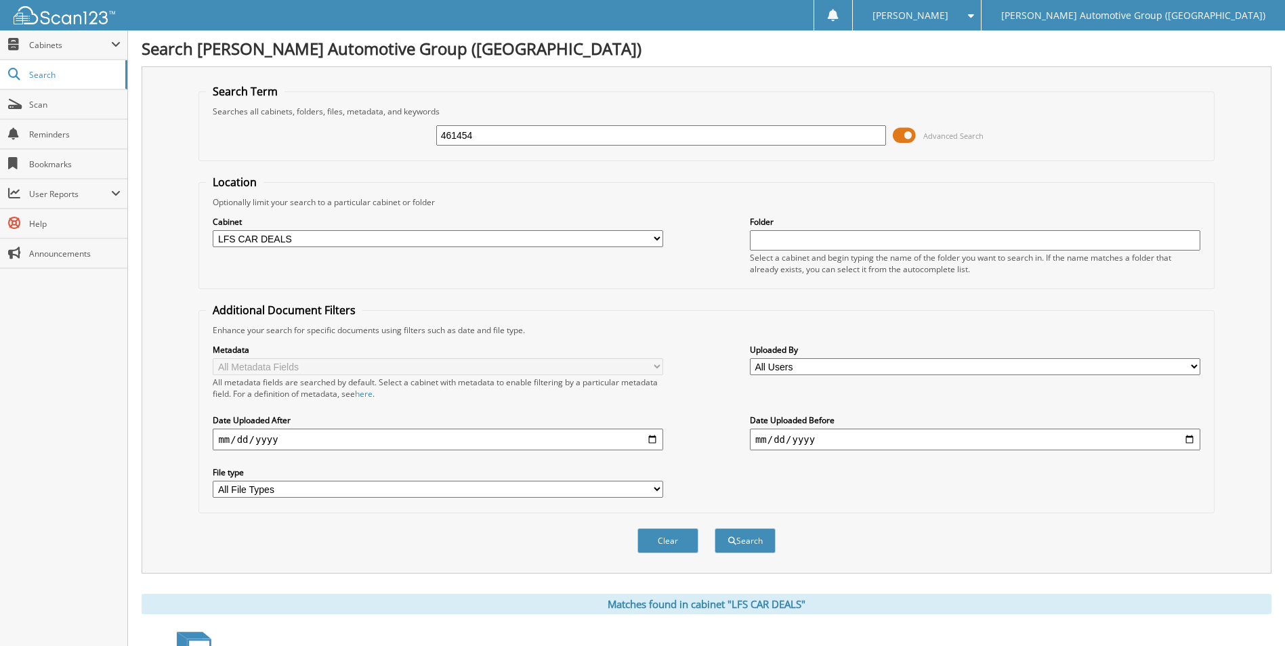
type input "461454"
click at [715, 528] on button "Search" at bounding box center [745, 540] width 61 height 25
drag, startPoint x: 571, startPoint y: 131, endPoint x: 0, endPoint y: 114, distance: 571.2
click at [1, 117] on body "[PERSON_NAME] Settings Logout [PERSON_NAME] Automotive Group (AR) Close Cabinet…" at bounding box center [642, 588] width 1285 height 1177
type input "461337"
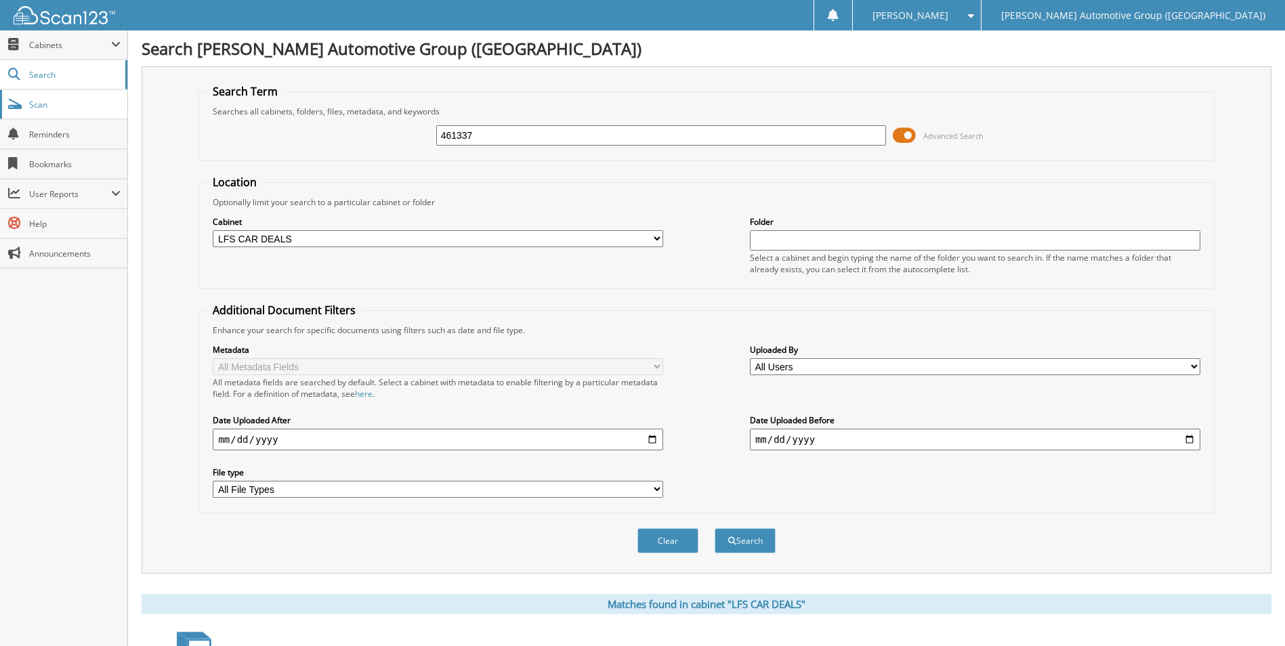
click at [715, 528] on button "Search" at bounding box center [745, 540] width 61 height 25
click at [526, 146] on div "461337" at bounding box center [661, 135] width 450 height 23
drag, startPoint x: 508, startPoint y: 137, endPoint x: 98, endPoint y: 76, distance: 414.9
click at [121, 88] on body "[PERSON_NAME] Settings Logout [PERSON_NAME] Automotive Group (AR) Close Cabinet…" at bounding box center [642, 588] width 1285 height 1177
type input "461258"
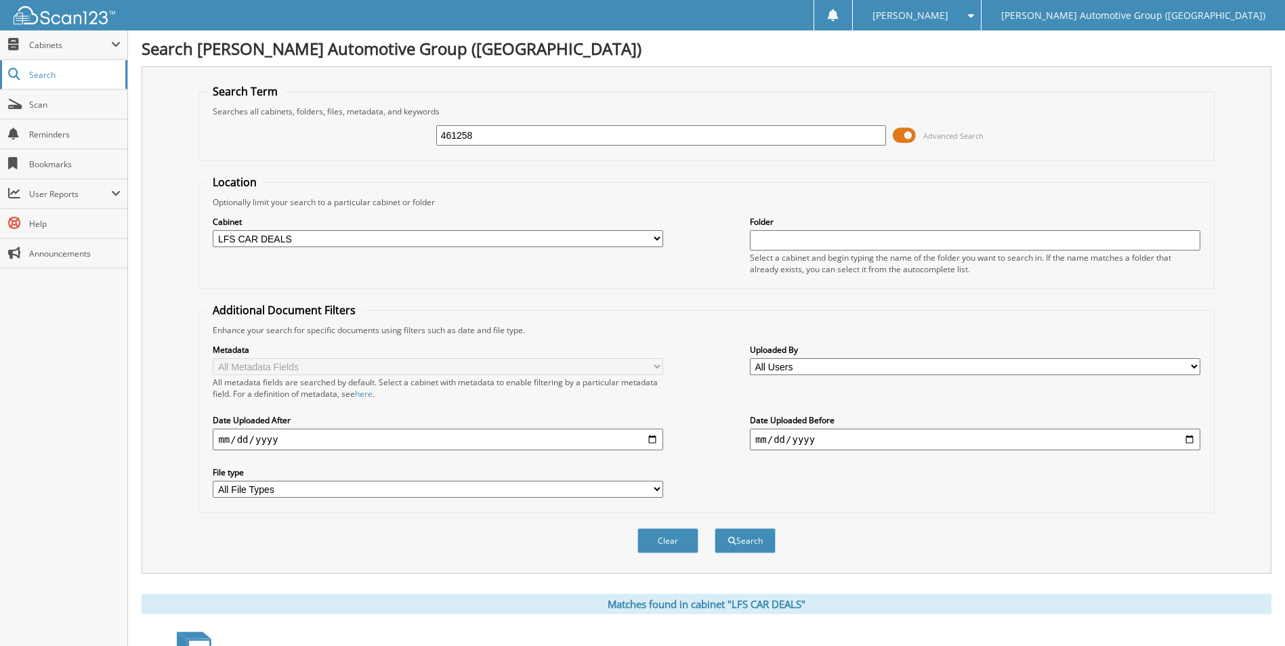
click at [715, 528] on button "Search" at bounding box center [745, 540] width 61 height 25
drag, startPoint x: 803, startPoint y: 121, endPoint x: 742, endPoint y: 127, distance: 60.6
click at [742, 127] on div "461258 Advanced Search" at bounding box center [706, 135] width 1000 height 37
drag, startPoint x: 731, startPoint y: 128, endPoint x: 135, endPoint y: 98, distance: 596.8
click at [122, 102] on body "[PERSON_NAME] Settings Logout [PERSON_NAME] Automotive Group (AR) Close Cabinet…" at bounding box center [642, 528] width 1285 height 1057
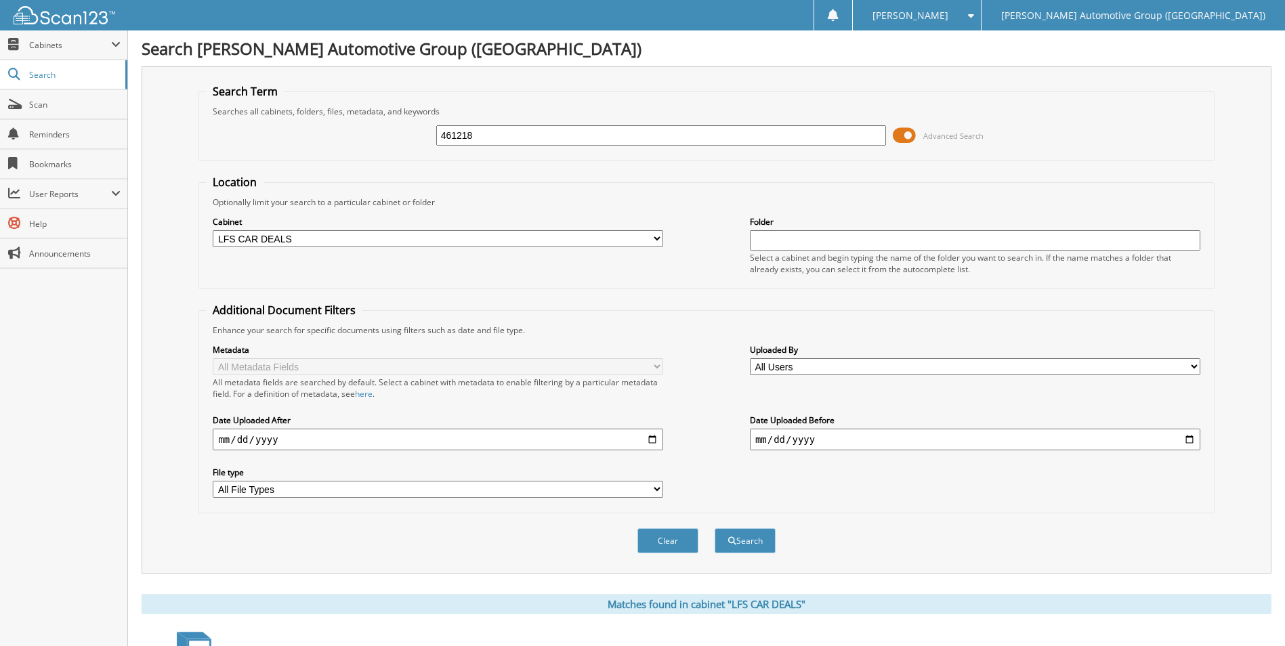
type input "461218"
click at [715, 528] on button "Search" at bounding box center [745, 540] width 61 height 25
drag, startPoint x: 461, startPoint y: 139, endPoint x: 22, endPoint y: 64, distance: 445.9
click at [49, 68] on body "[PERSON_NAME] Settings Logout [PERSON_NAME] Automotive Group (AR) Close Cabinet…" at bounding box center [642, 485] width 1285 height 971
type input "461215"
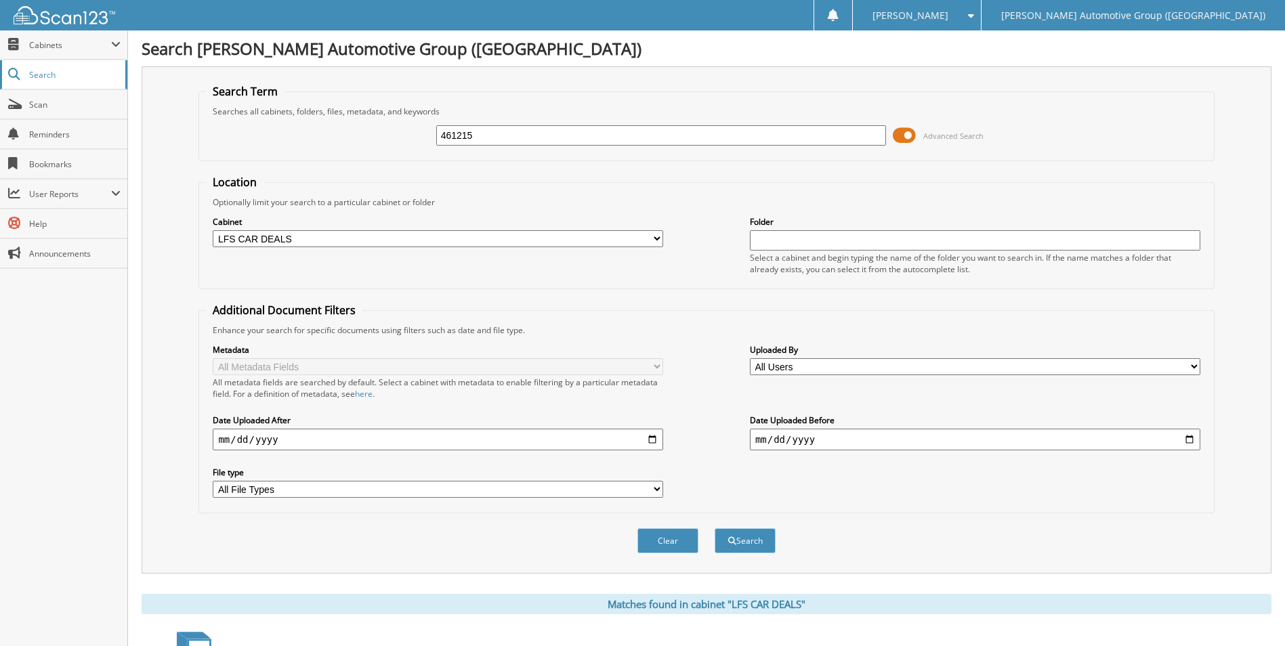
click at [715, 528] on button "Search" at bounding box center [745, 540] width 61 height 25
drag, startPoint x: 603, startPoint y: 133, endPoint x: 508, endPoint y: 117, distance: 96.1
click at [524, 119] on div "461215 Advanced Search" at bounding box center [706, 135] width 1000 height 37
type input "4"
type input "461327"
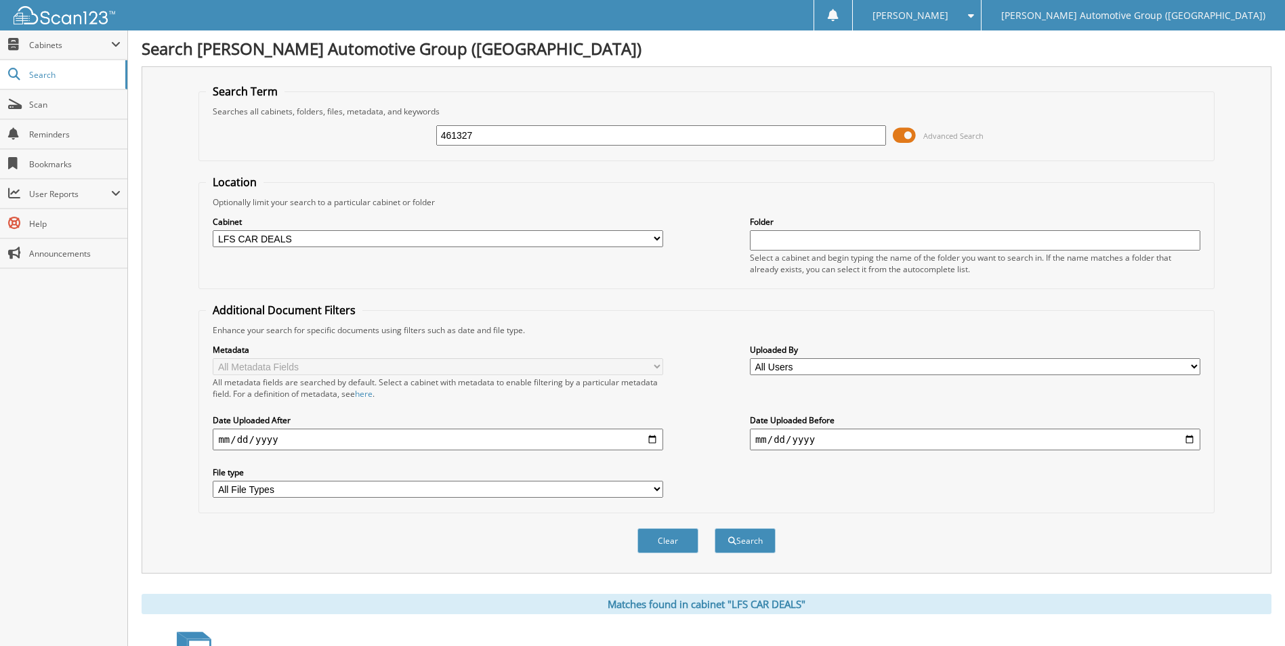
click at [715, 528] on button "Search" at bounding box center [745, 540] width 61 height 25
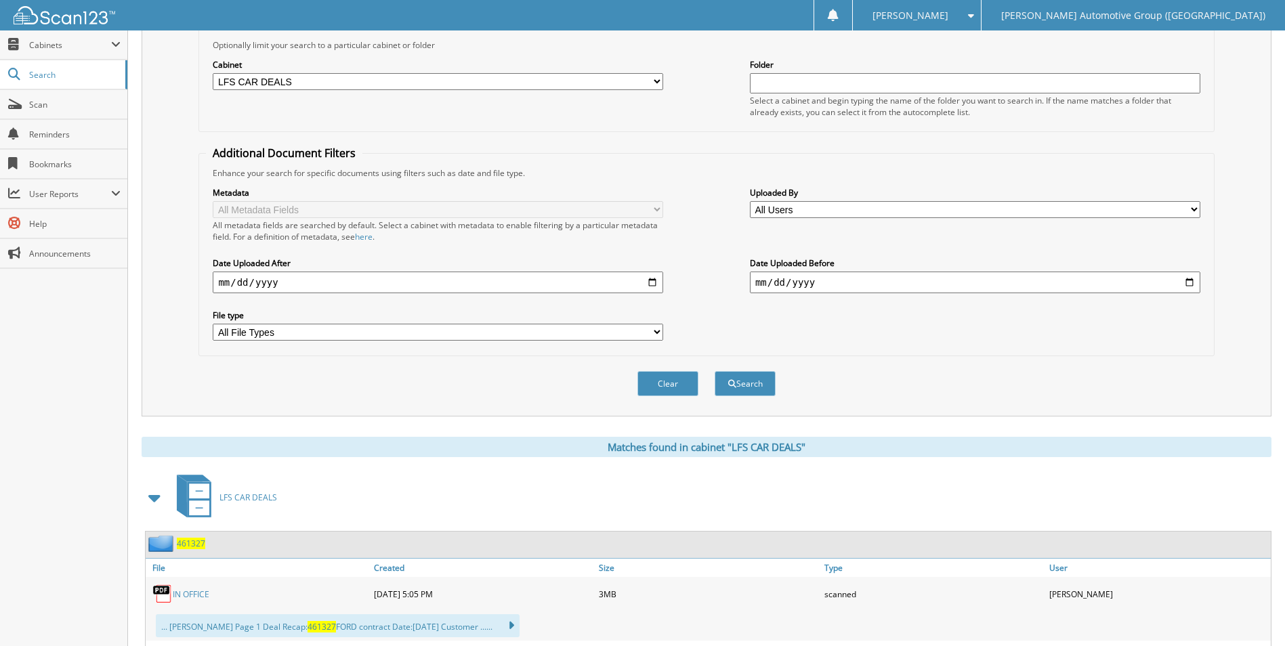
scroll to position [280, 0]
